Goal: Task Accomplishment & Management: Manage account settings

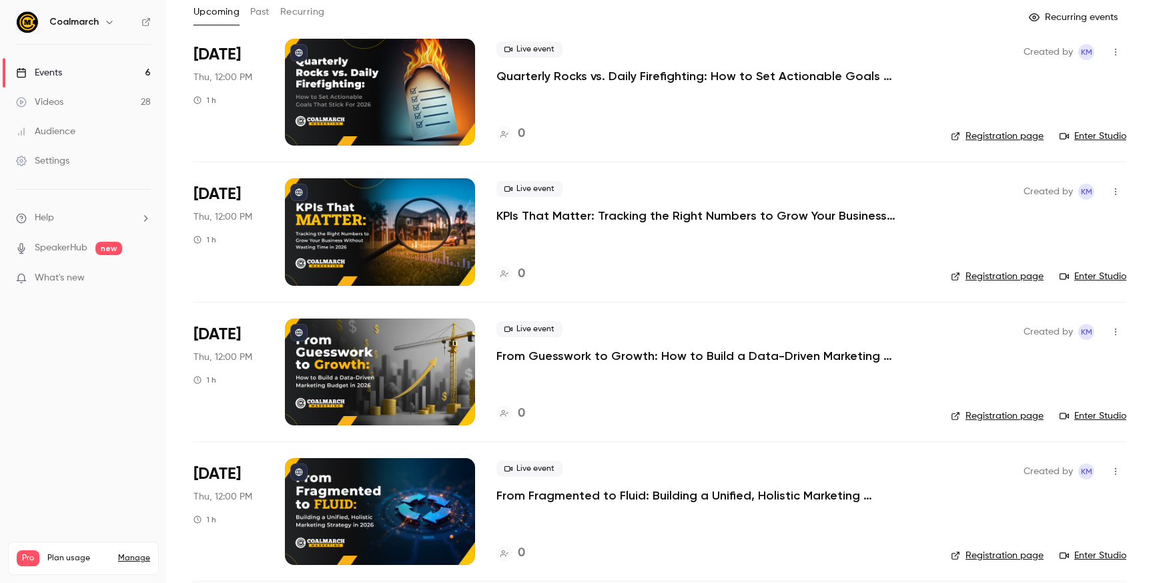
scroll to position [75, 0]
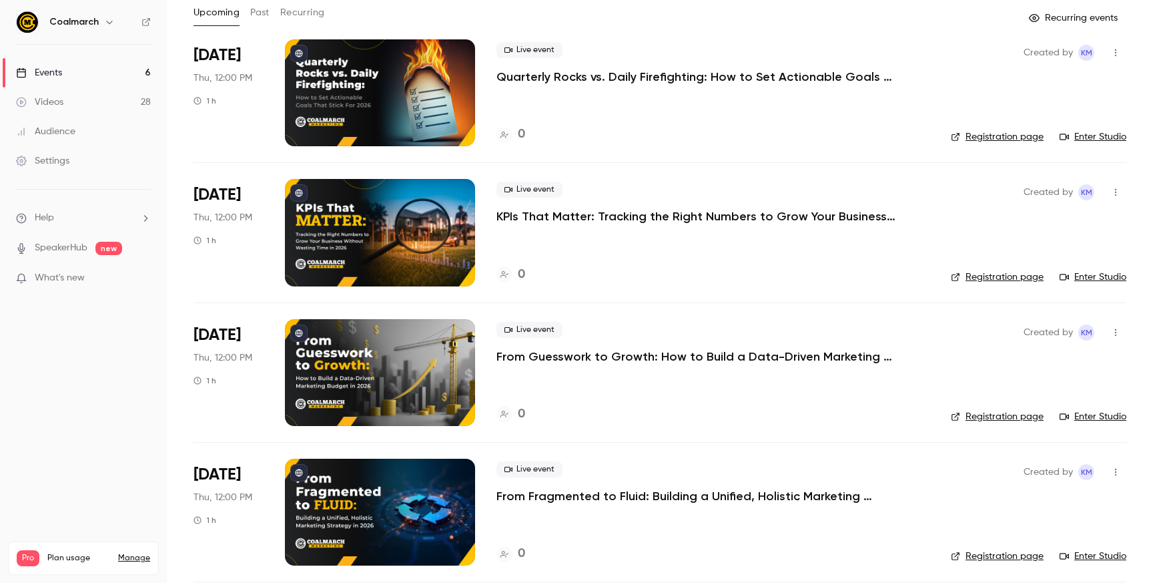
click at [601, 348] on p "From Guesswork to Growth: How to Build a Data-Driven Marketing Budget in [DATE]" at bounding box center [697, 356] width 401 height 16
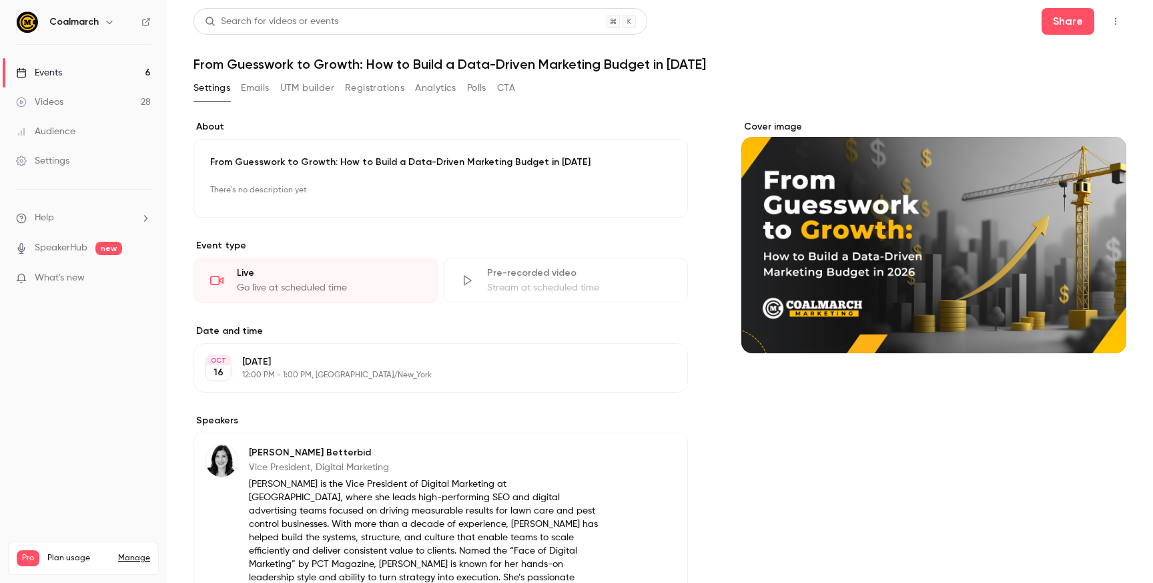
click at [294, 197] on p "There's no description yet" at bounding box center [440, 190] width 461 height 21
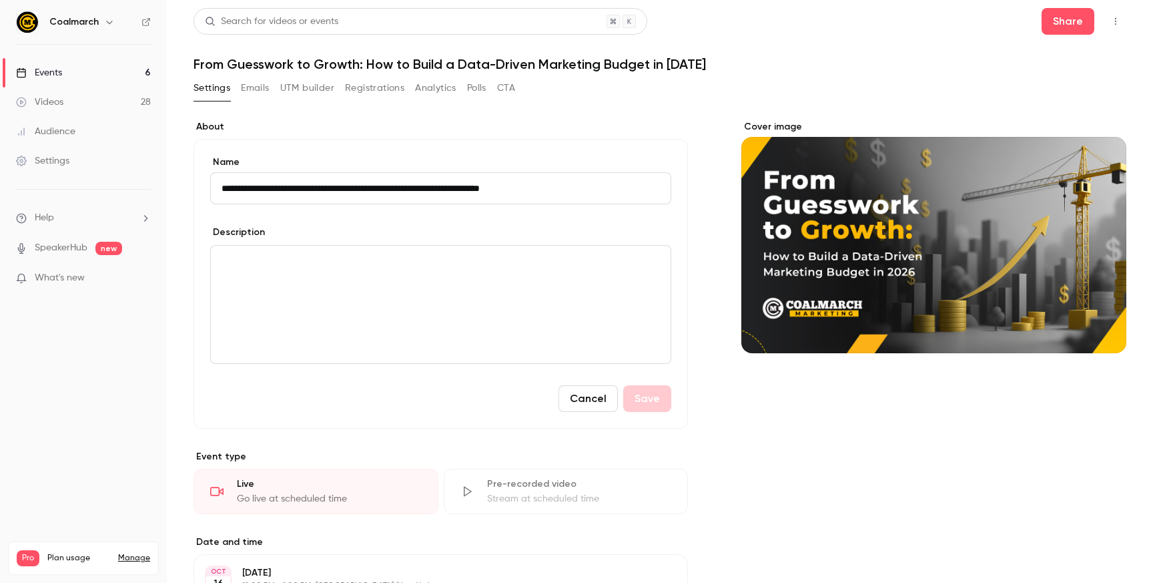
click at [354, 265] on p "editor" at bounding box center [441, 262] width 439 height 16
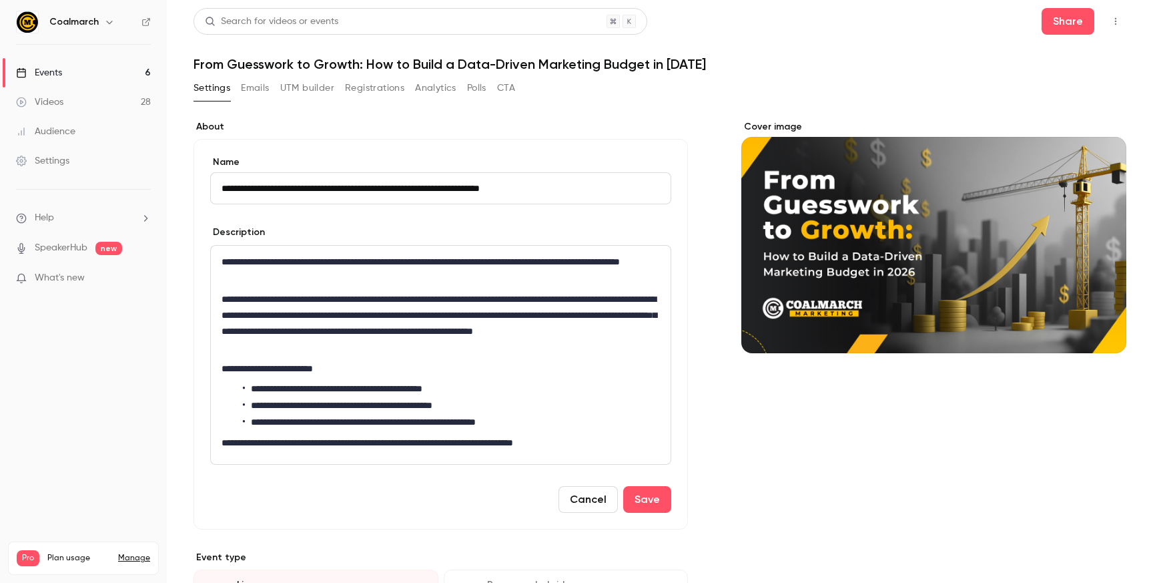
click at [433, 350] on p "**********" at bounding box center [441, 323] width 439 height 64
click at [662, 511] on button "Save" at bounding box center [647, 499] width 48 height 27
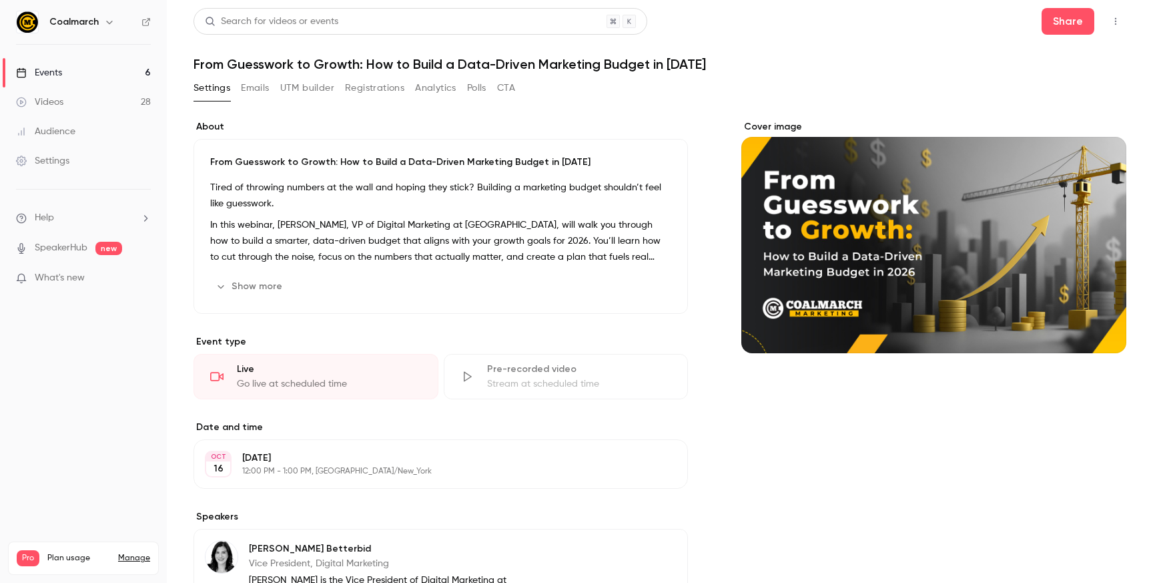
scroll to position [94, 0]
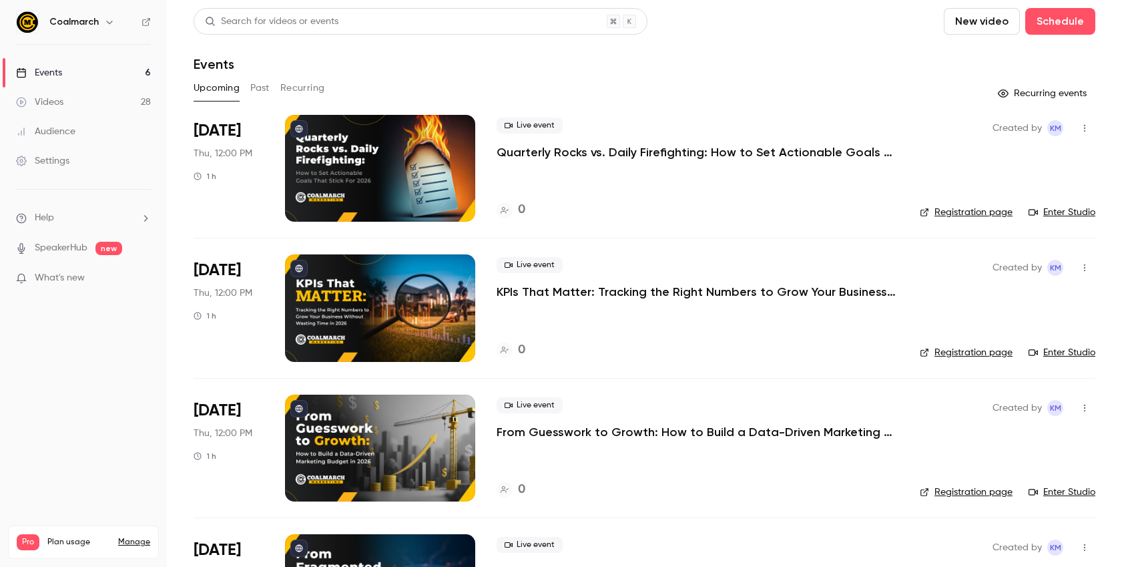
click at [253, 89] on button "Past" at bounding box center [259, 87] width 19 height 21
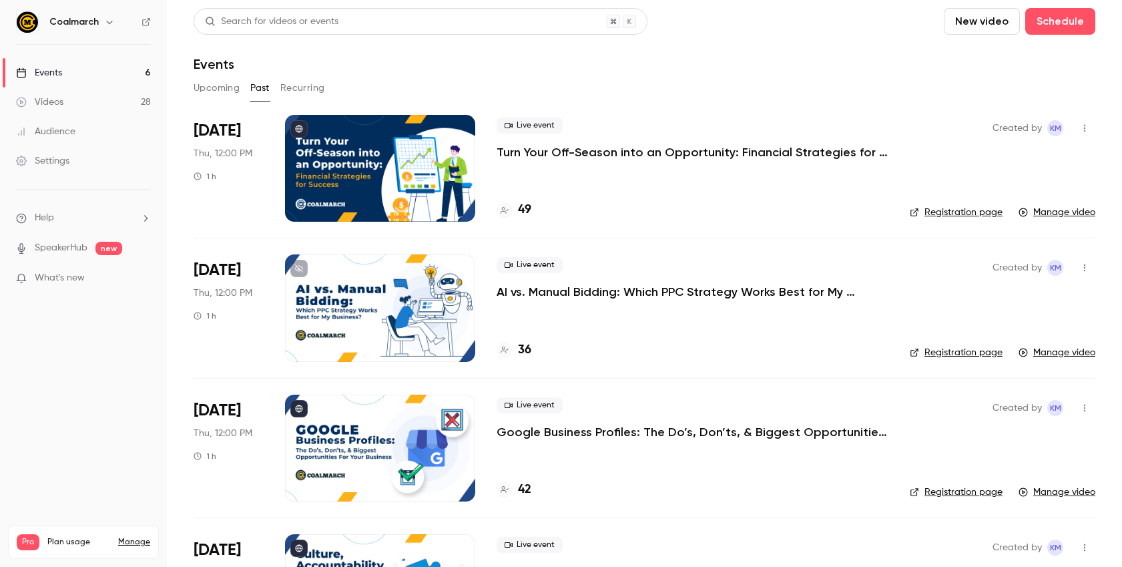
click at [1063, 212] on link "Manage video" at bounding box center [1057, 212] width 77 height 13
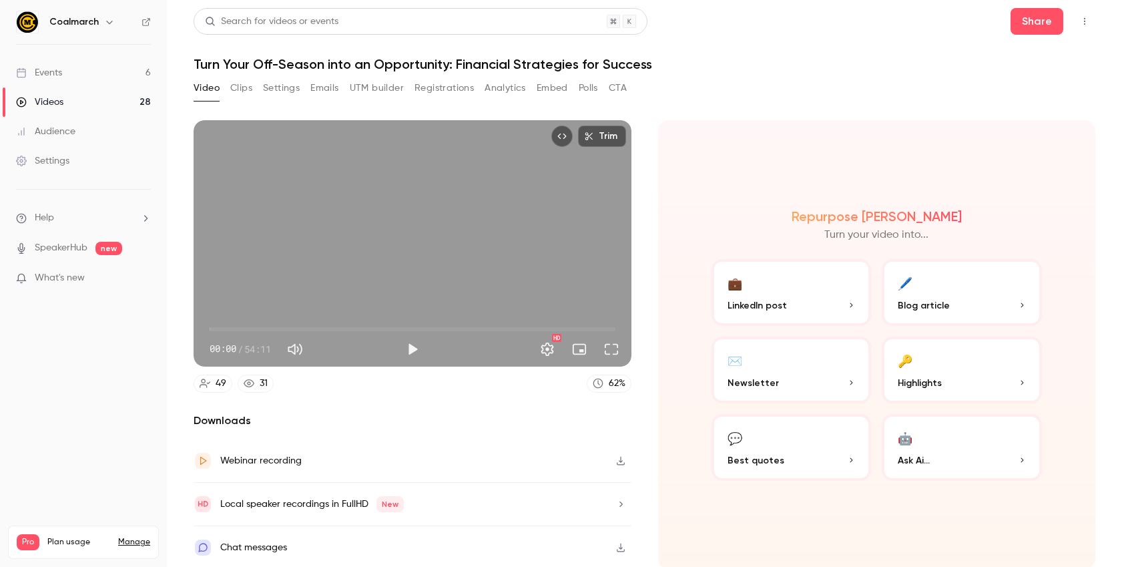
click at [507, 90] on button "Analytics" at bounding box center [505, 87] width 41 height 21
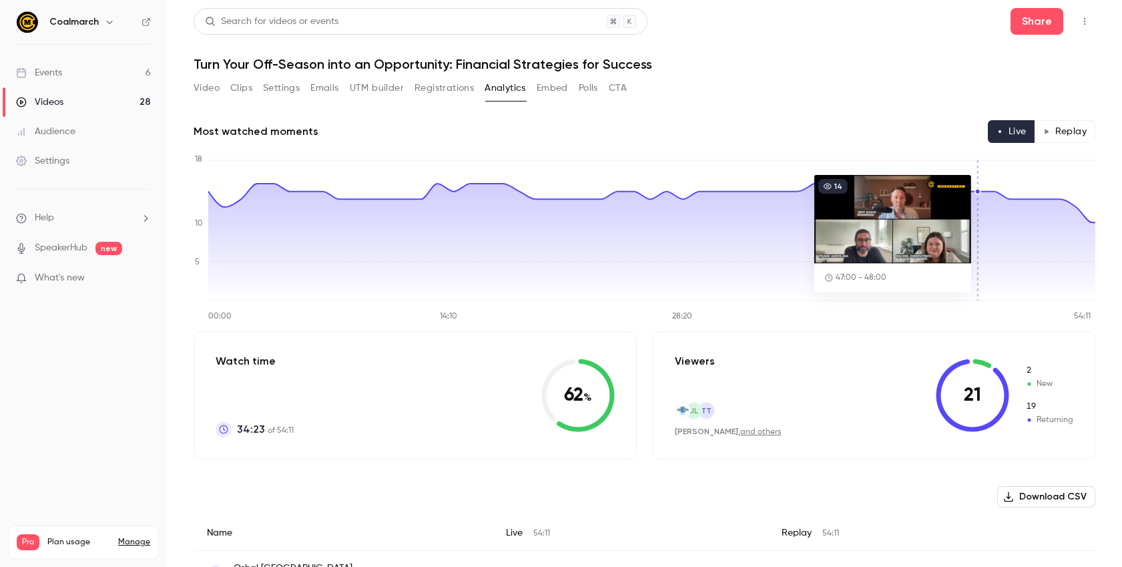
scroll to position [23, 0]
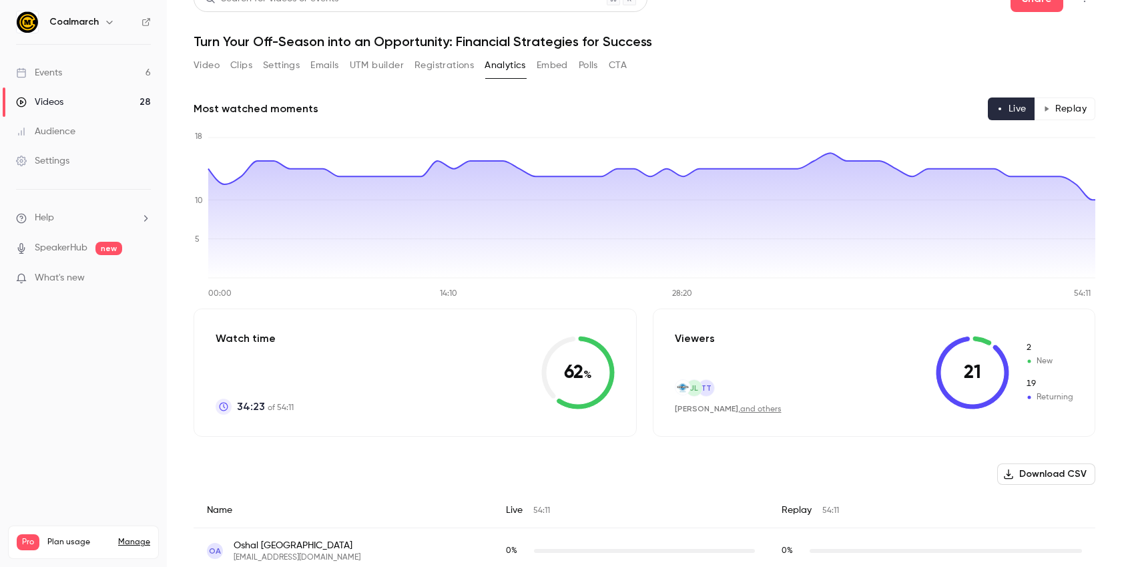
click at [902, 42] on h1 "Turn Your Off-Season into an Opportunity: Financial Strategies for Success" at bounding box center [645, 41] width 902 height 16
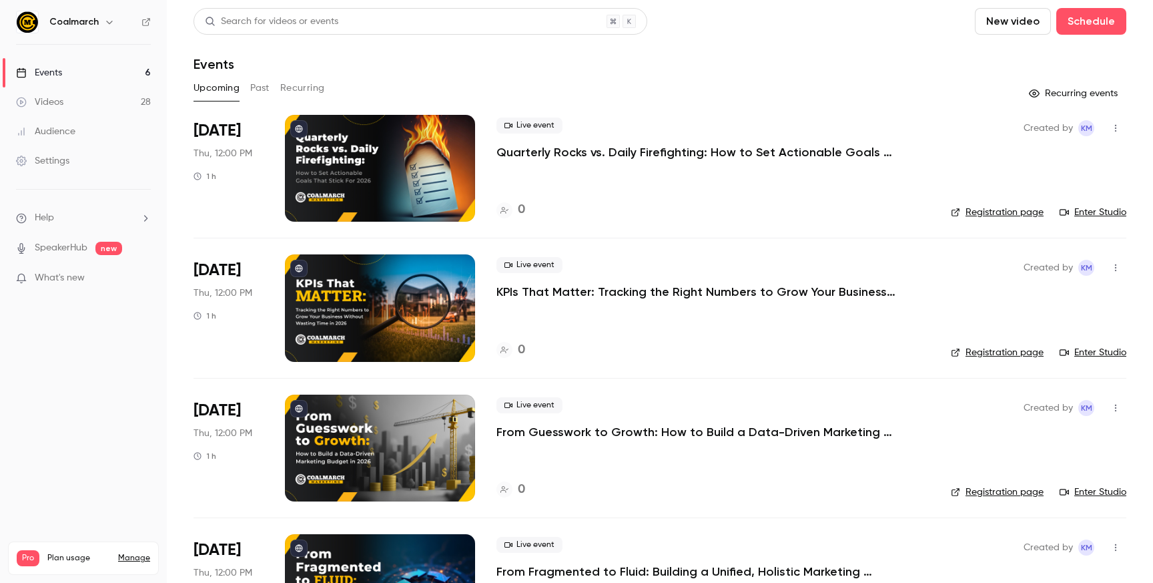
click at [251, 86] on button "Past" at bounding box center [259, 87] width 19 height 21
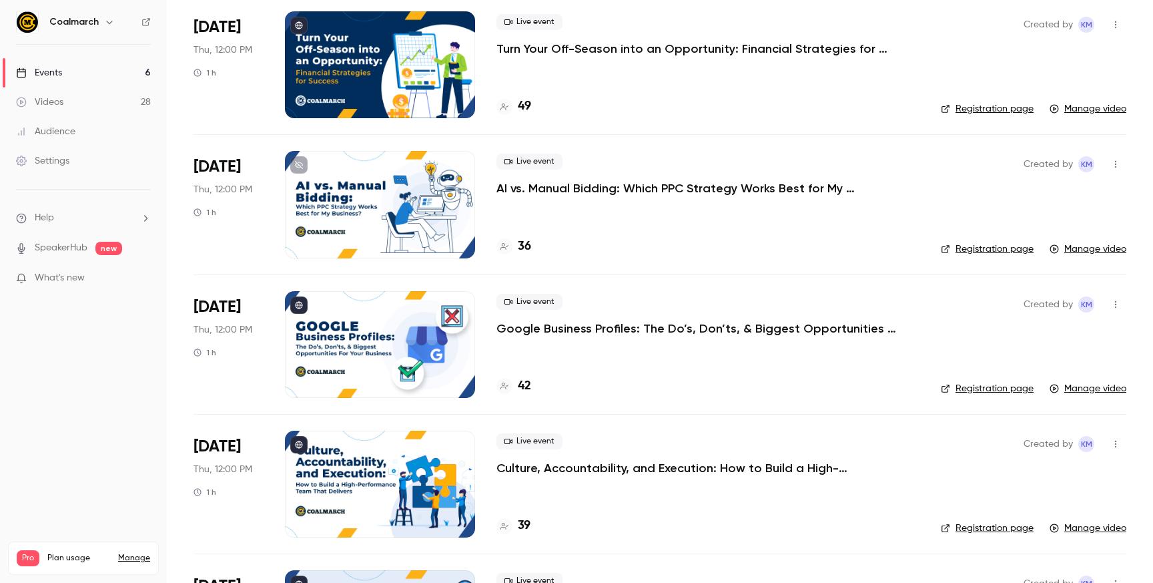
scroll to position [108, 0]
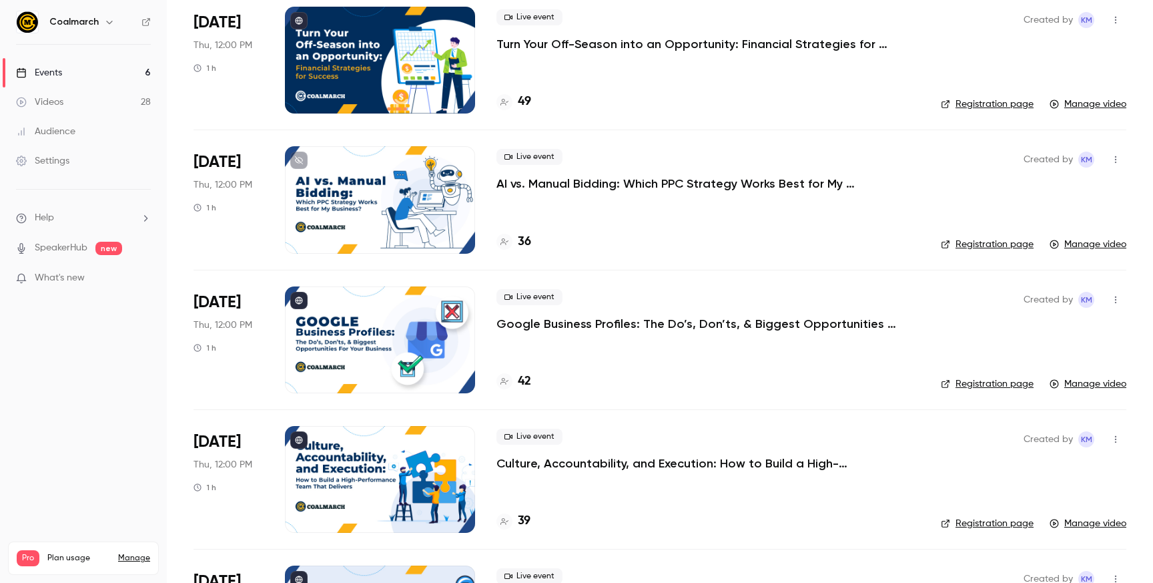
click at [595, 322] on p "Google Business Profiles: The Do’s, Don’ts, & Biggest Opportunities For Your Bu…" at bounding box center [697, 324] width 401 height 16
